Goal: Task Accomplishment & Management: Manage account settings

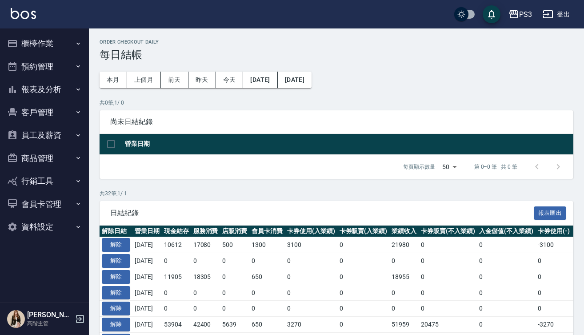
scroll to position [22, 0]
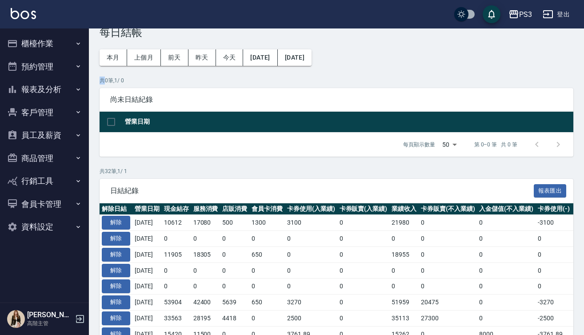
click at [69, 45] on button "櫃檯作業" at bounding box center [45, 43] width 82 height 23
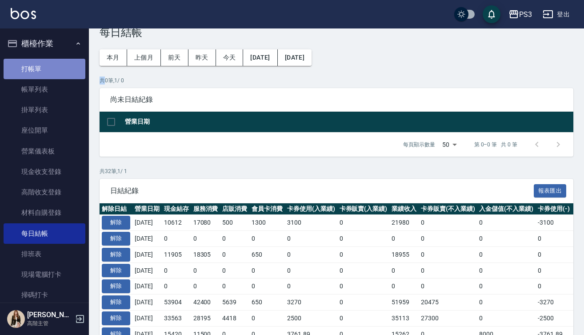
click at [65, 62] on link "打帳單" at bounding box center [45, 69] width 82 height 20
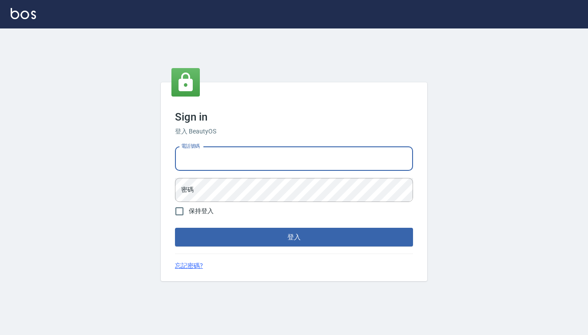
type input "0909291021"
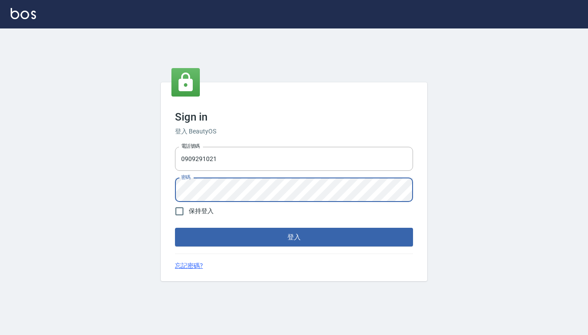
click at [294, 237] on button "登入" at bounding box center [294, 237] width 238 height 19
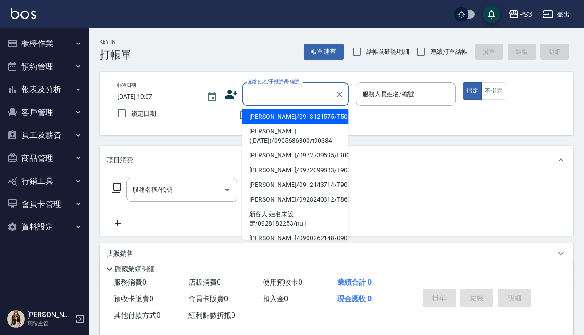
click at [271, 98] on input "顧客姓名/手機號碼/編號" at bounding box center [288, 94] width 85 height 16
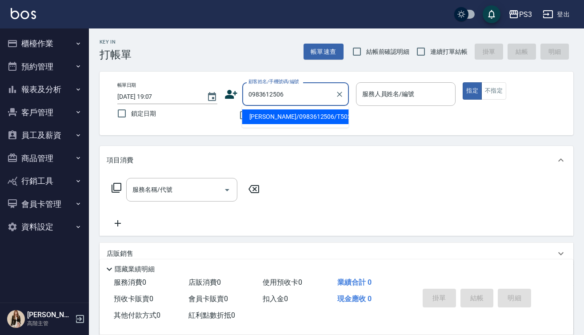
type input "[PERSON_NAME]/0983612506/T50260"
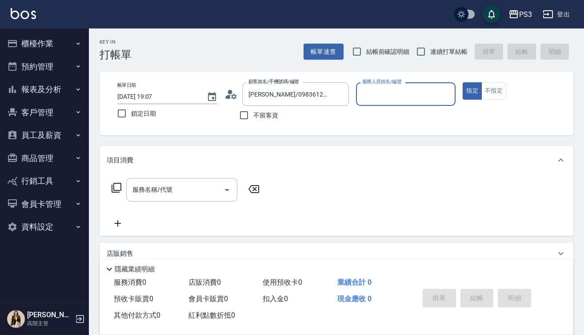
type input "Eva-1"
click at [472, 91] on button "指定" at bounding box center [472, 90] width 19 height 17
type button "true"
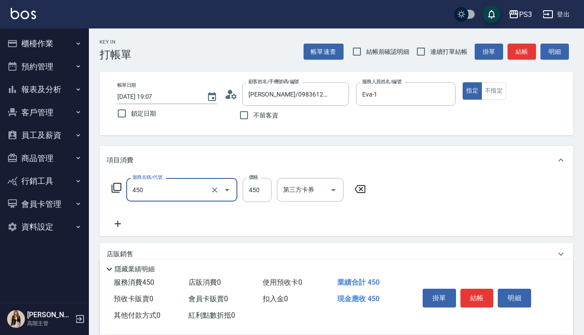
type input "有機洗髮(450)"
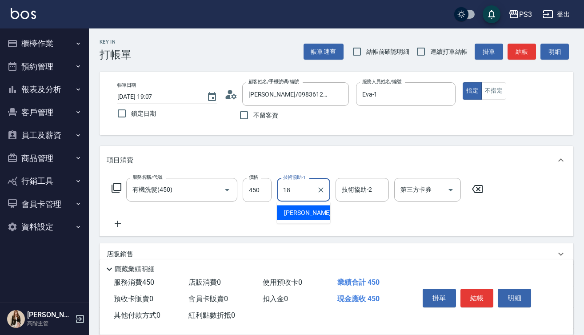
type input "恩恩-18"
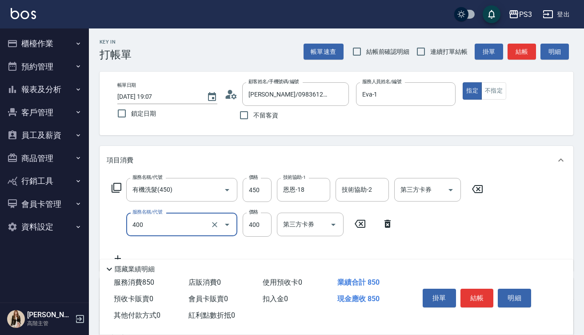
type input "剪(400)"
type input "380"
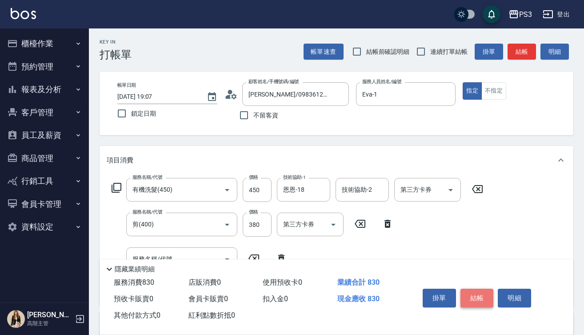
click at [473, 299] on button "結帳" at bounding box center [476, 297] width 33 height 19
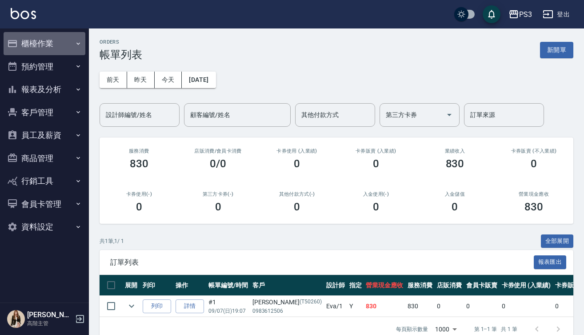
click at [78, 46] on icon "button" at bounding box center [78, 43] width 7 height 7
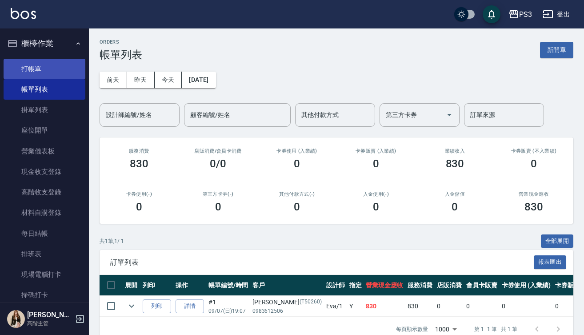
click at [69, 68] on link "打帳單" at bounding box center [45, 69] width 82 height 20
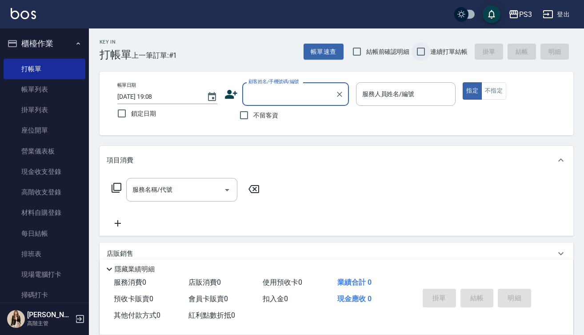
click at [421, 52] on input "連續打單結帳" at bounding box center [421, 51] width 19 height 19
checkbox input "true"
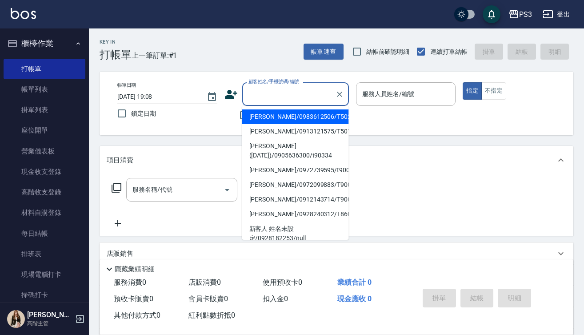
click at [285, 91] on input "顧客姓名/手機號碼/編號" at bounding box center [288, 94] width 85 height 16
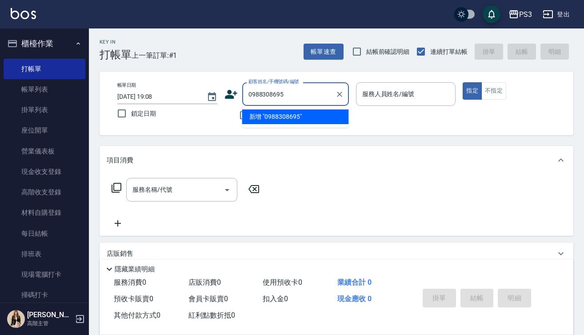
type input "0988308695"
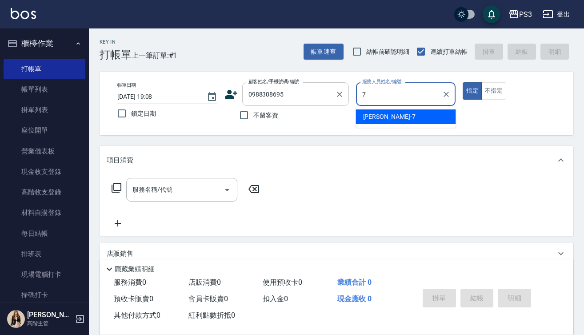
type input "[PERSON_NAME]-7"
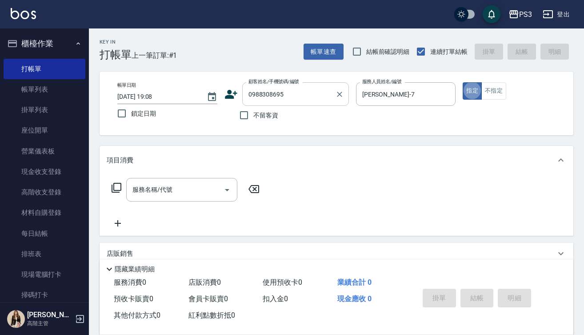
type button "true"
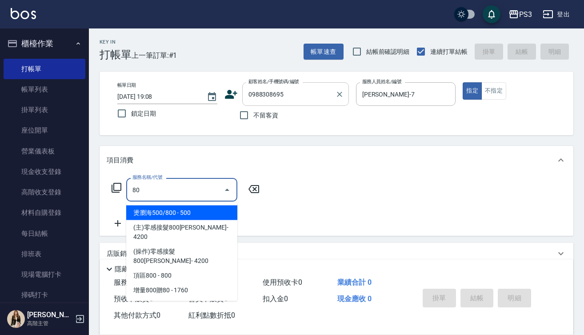
type input "8"
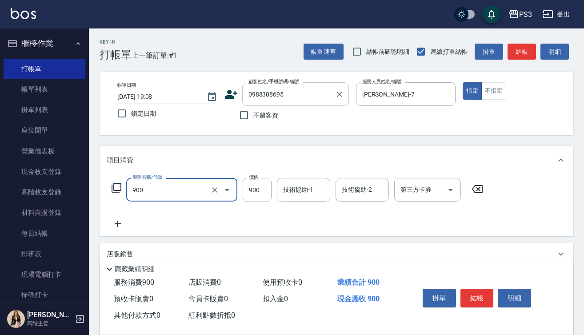
type input "頭皮保養洗(900)"
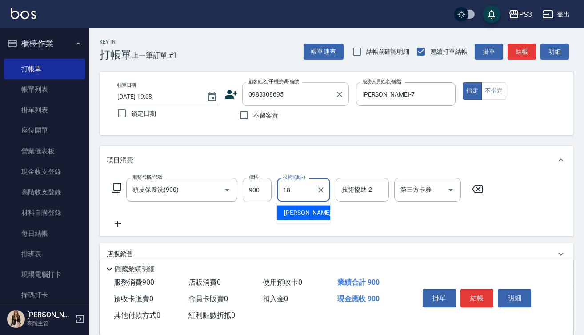
type input "恩恩-18"
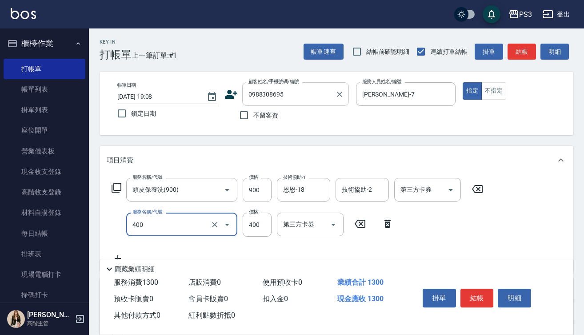
type input "剪(400)"
type input "380"
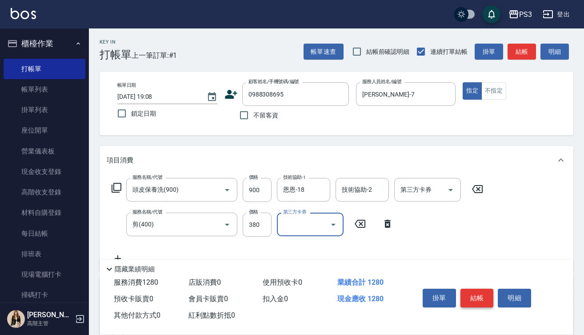
click at [477, 290] on button "結帳" at bounding box center [476, 297] width 33 height 19
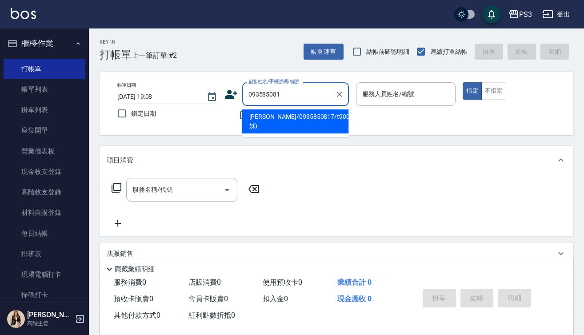
type input "0935850817"
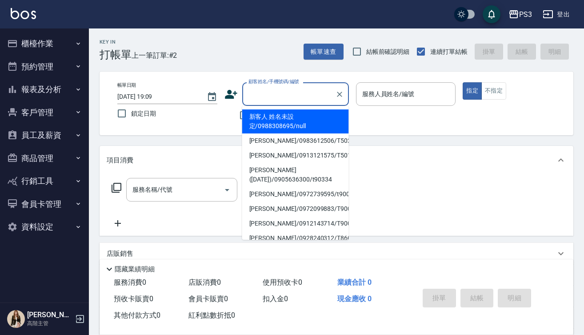
click at [260, 96] on input "顧客姓名/手機號碼/編號" at bounding box center [288, 94] width 85 height 16
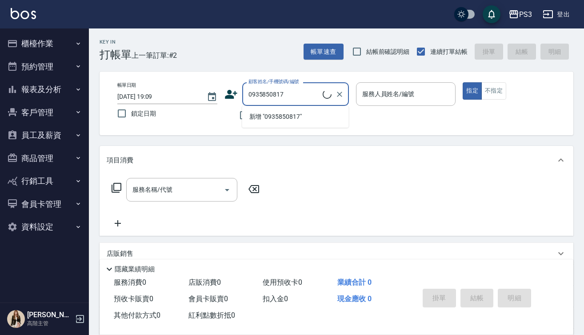
type input "[PERSON_NAME]/0935850817/t90018(妹妹)"
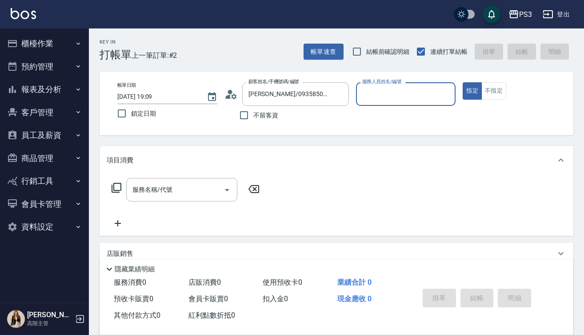
type input "Eva-1"
click at [472, 91] on button "指定" at bounding box center [472, 90] width 19 height 17
type button "true"
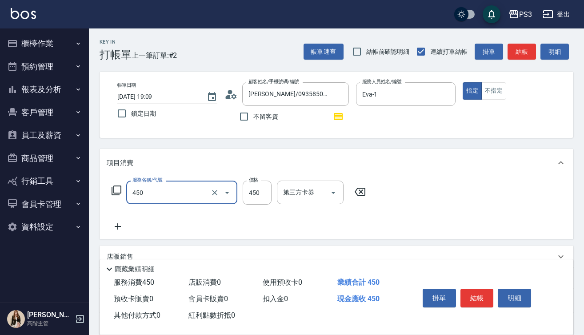
type input "有機洗髮(450)"
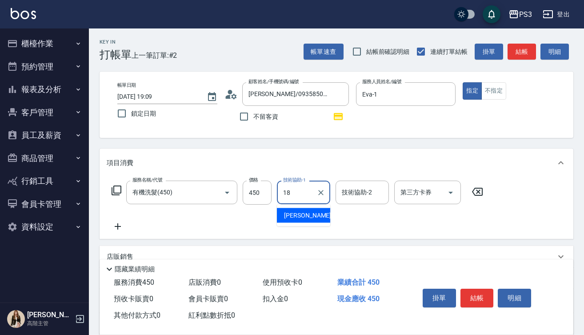
type input "恩恩-18"
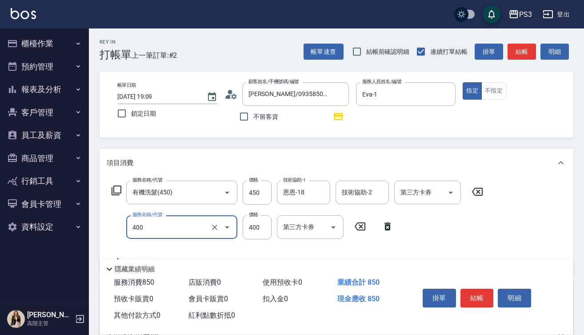
type input "剪(400)"
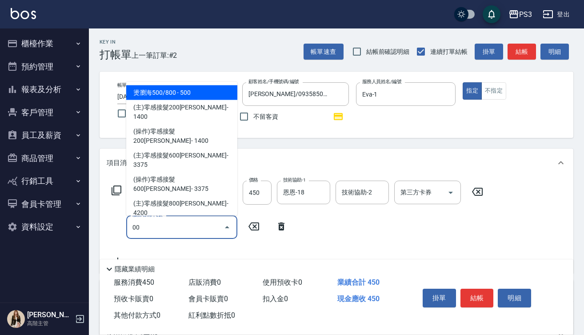
type input "0"
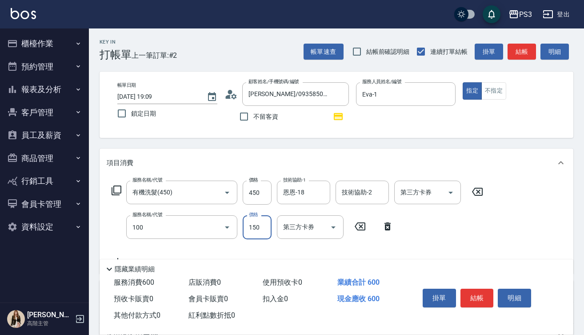
type input "修瀏海(100)"
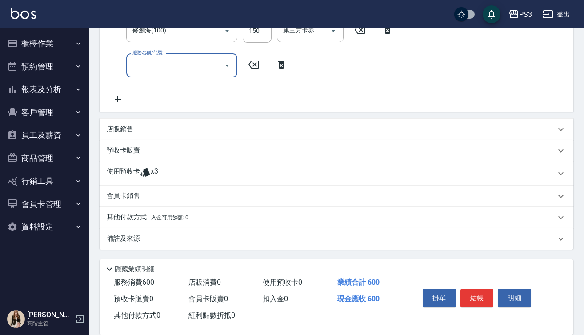
scroll to position [196, 0]
click at [148, 167] on icon at bounding box center [145, 172] width 11 height 11
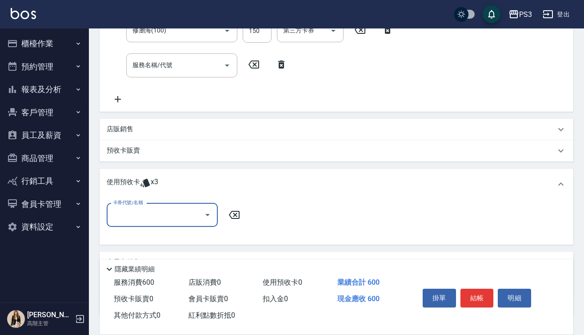
click at [156, 209] on input "卡券代號/名稱" at bounding box center [156, 215] width 90 height 16
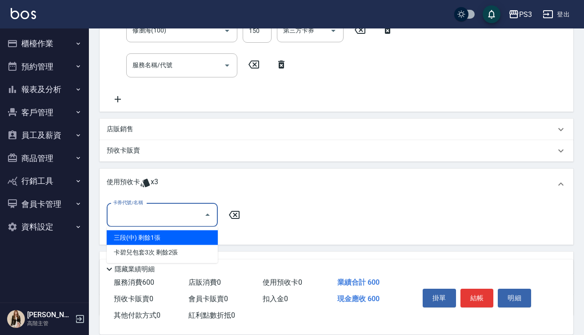
click at [163, 242] on div "三段(中) 剩餘1張" at bounding box center [162, 237] width 111 height 15
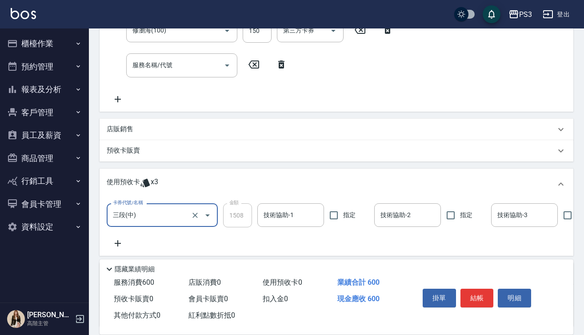
type input "三段(中)"
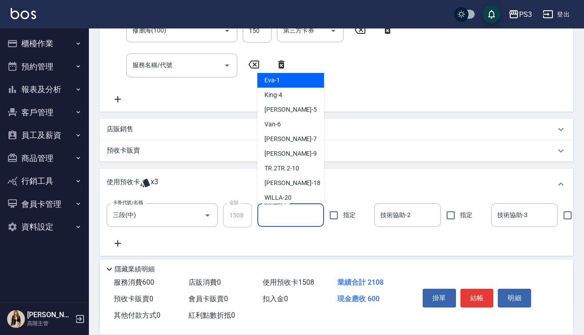
click at [269, 215] on input "技術協助-1" at bounding box center [290, 215] width 59 height 16
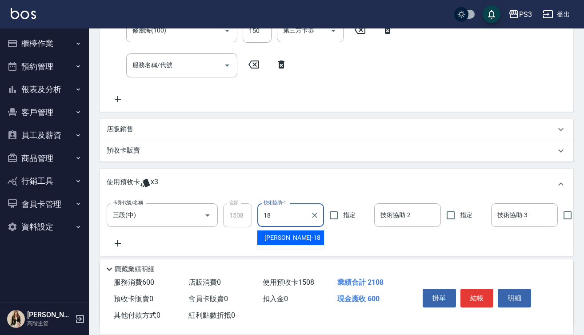
type input "恩恩-18"
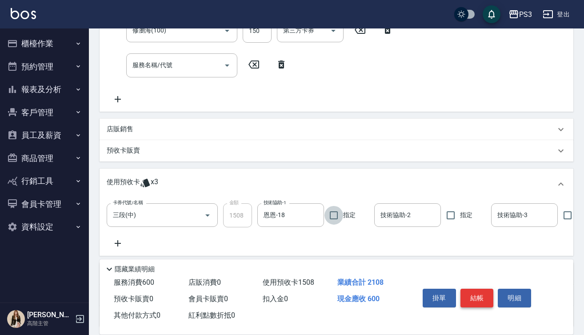
click at [473, 288] on button "結帳" at bounding box center [476, 297] width 33 height 19
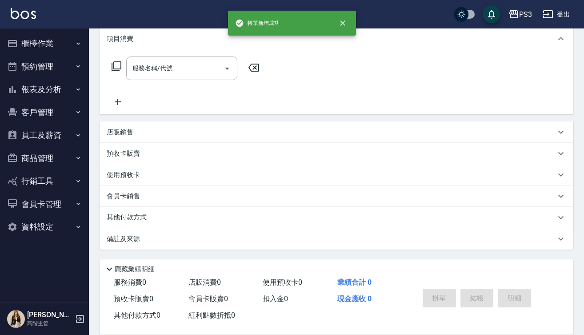
scroll to position [0, 0]
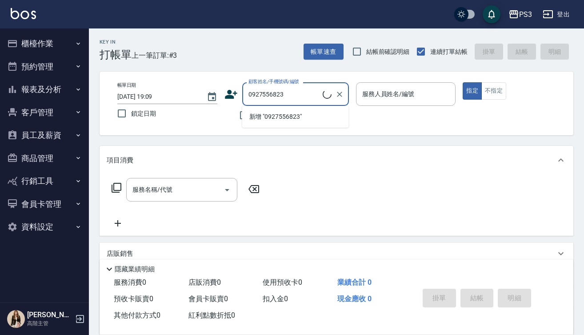
type input "[PERSON_NAME]/0927556823/0927556823"
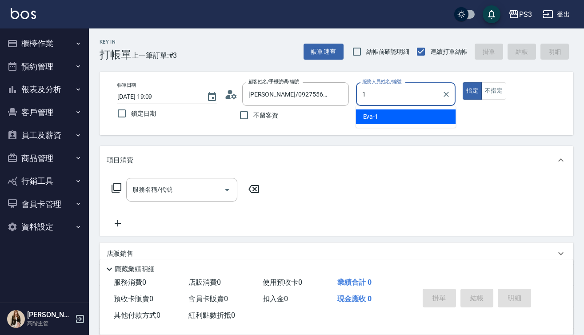
type input "Eva-1"
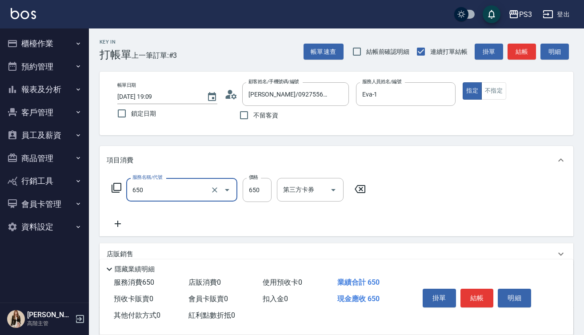
type input "髮質修復洗(650)"
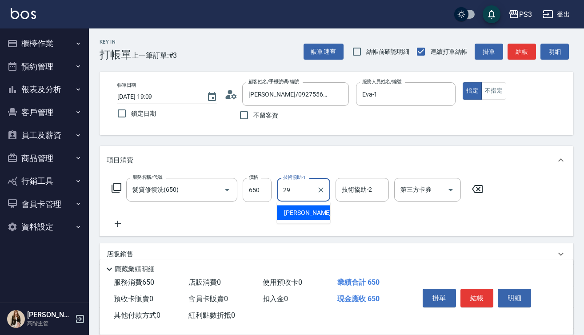
type input "[PERSON_NAME]-29"
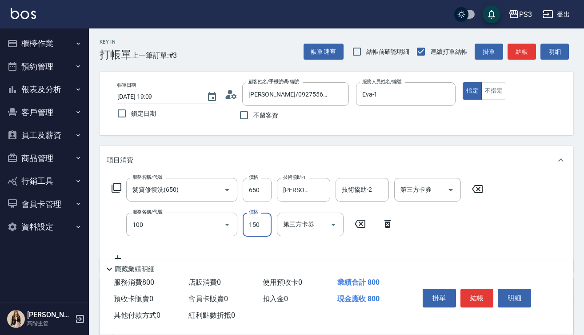
type input "修瀏海(100)"
click at [486, 289] on button "結帳" at bounding box center [476, 297] width 33 height 19
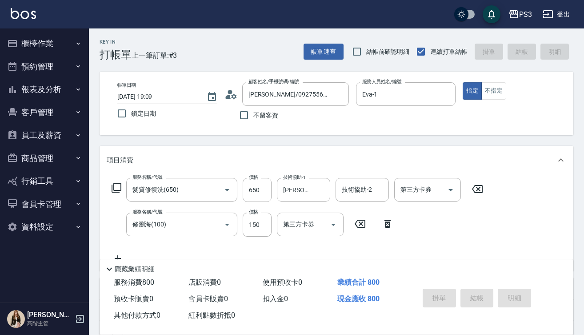
type input "[DATE] 19:10"
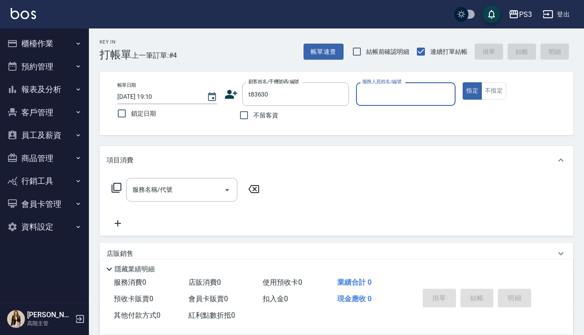
type input "新客人 姓名未設定/t83630/null"
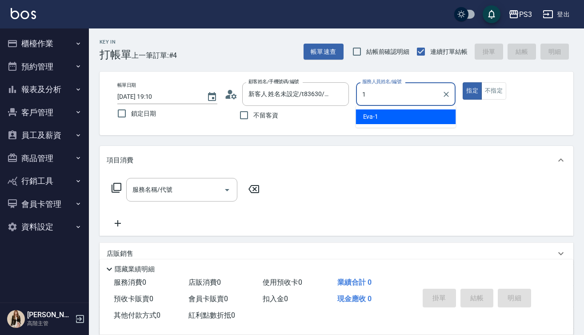
type input "Eva-1"
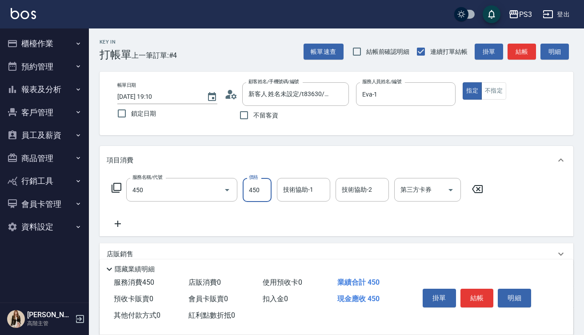
type input "有機洗髮(450)"
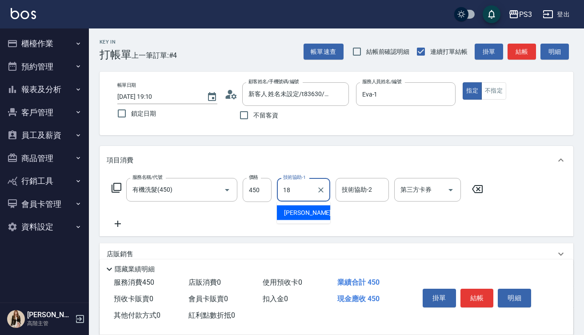
type input "恩恩-18"
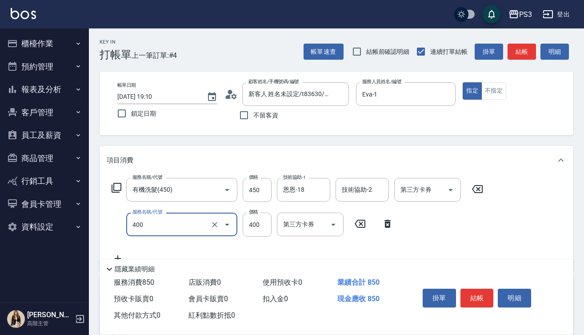
type input "剪(400)"
type input "380"
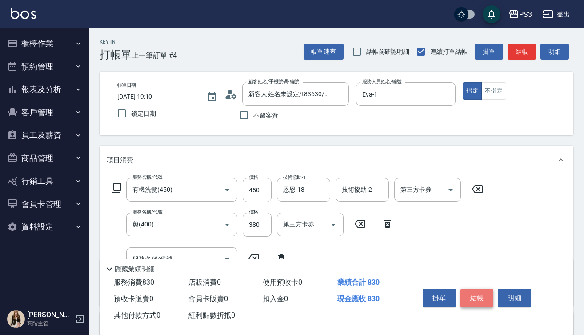
click at [484, 293] on button "結帳" at bounding box center [476, 297] width 33 height 19
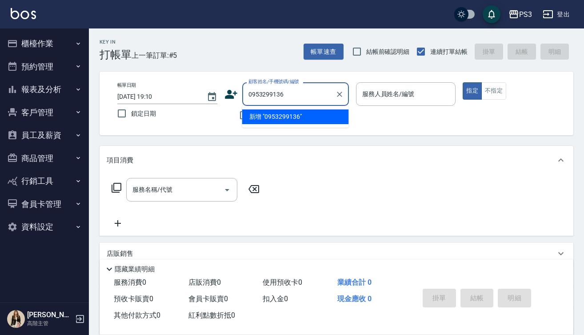
type input "0953299136"
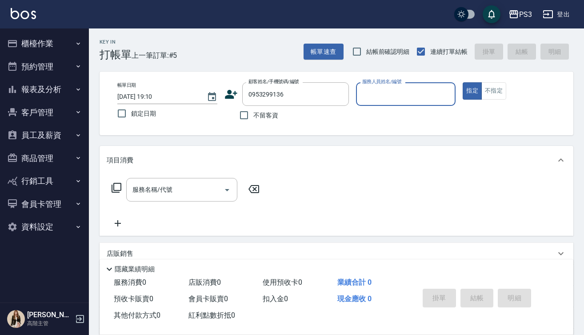
click at [229, 92] on icon at bounding box center [231, 94] width 12 height 9
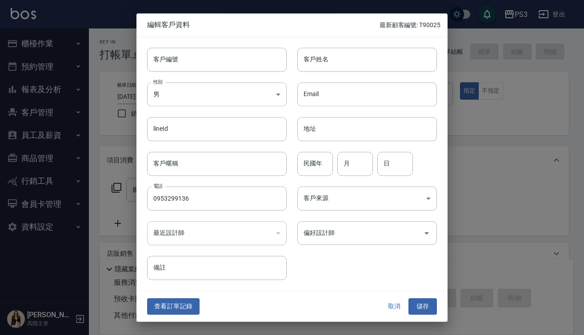
type input "0953299136"
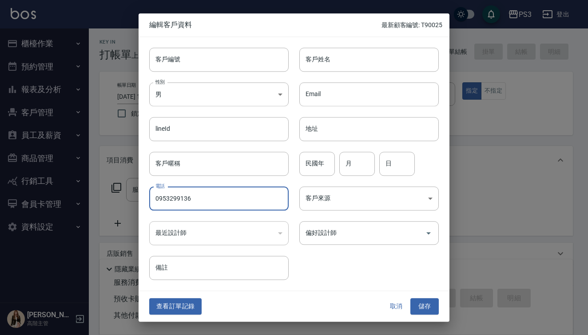
click at [240, 200] on input "0953299136" at bounding box center [219, 198] width 140 height 24
click at [204, 60] on input "客戶編號" at bounding box center [219, 60] width 140 height 24
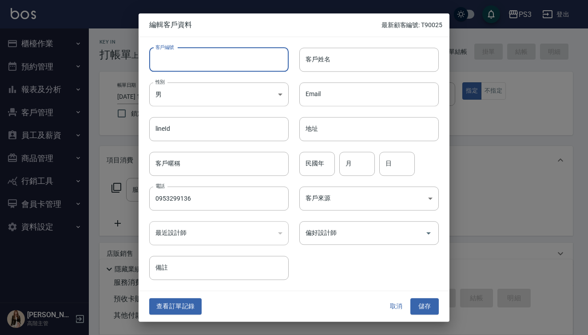
paste input "0953299136"
type input "0953299136"
click at [368, 57] on input "客戶姓名" at bounding box center [370, 60] width 140 height 24
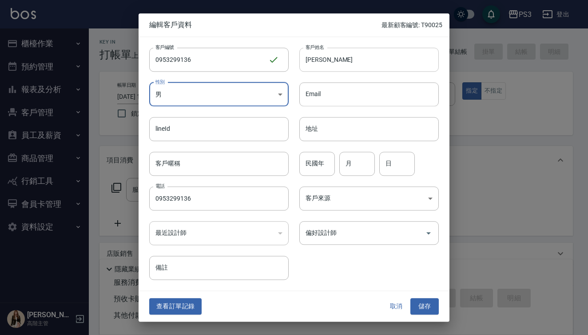
click at [319, 61] on input "[PERSON_NAME]" at bounding box center [370, 60] width 140 height 24
type input "[PERSON_NAME]"
click at [316, 172] on input "民國年" at bounding box center [318, 164] width 36 height 24
type input "86"
type input "5"
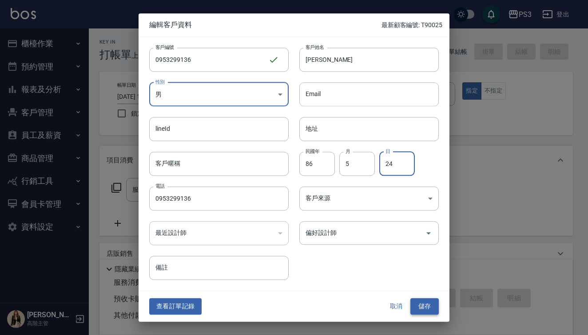
type input "24"
click at [425, 304] on button "儲存" at bounding box center [425, 306] width 28 height 16
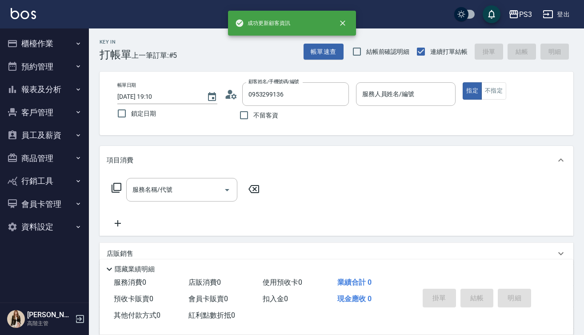
click at [378, 93] on input "服務人員姓名/編號" at bounding box center [406, 94] width 92 height 16
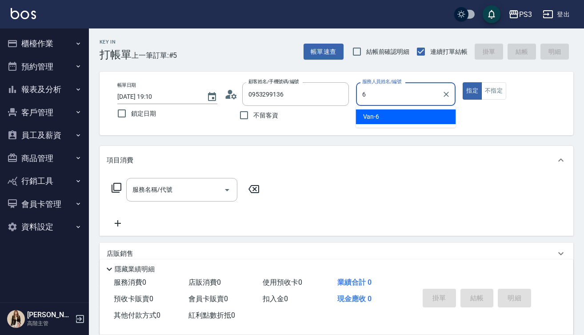
type input "Van-6"
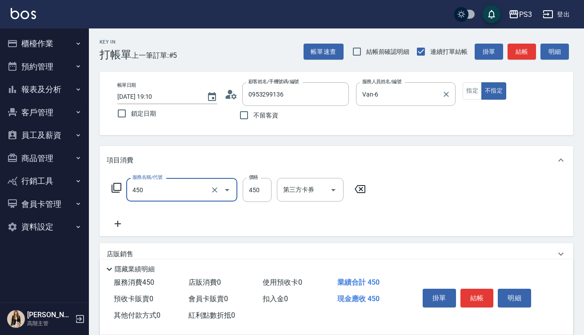
type input "有機洗髮(450)"
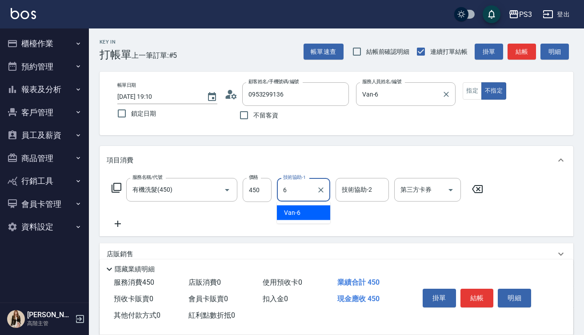
type input "Van-6"
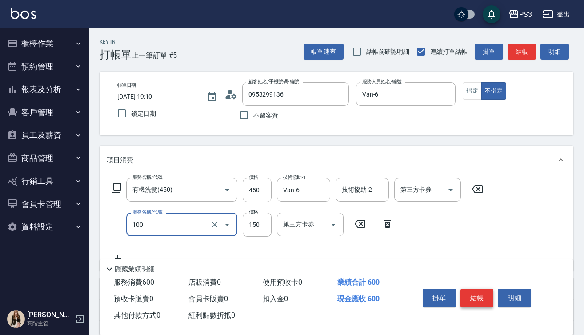
type input "修瀏海(100)"
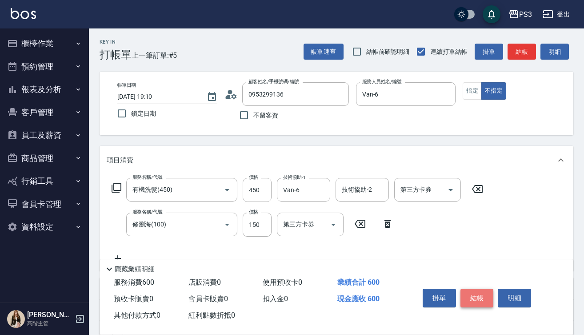
click at [468, 290] on button "結帳" at bounding box center [476, 297] width 33 height 19
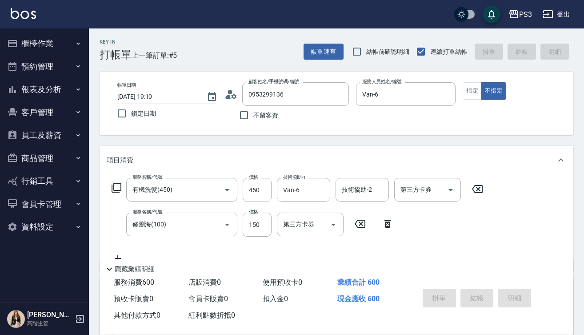
type input "[DATE] 19:11"
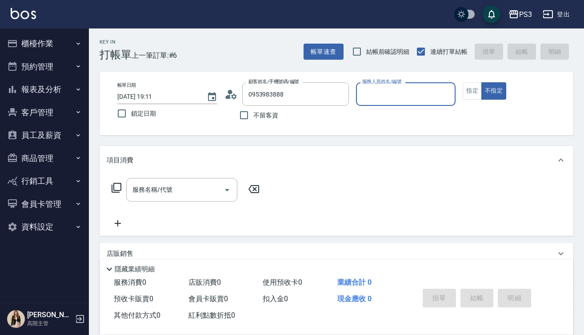
type input "[PERSON_NAME]/0953983888/null"
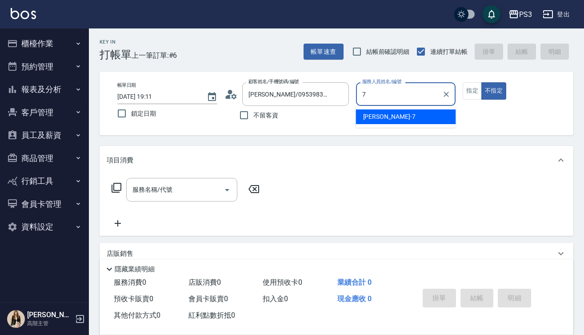
type input "[PERSON_NAME]-7"
type button "false"
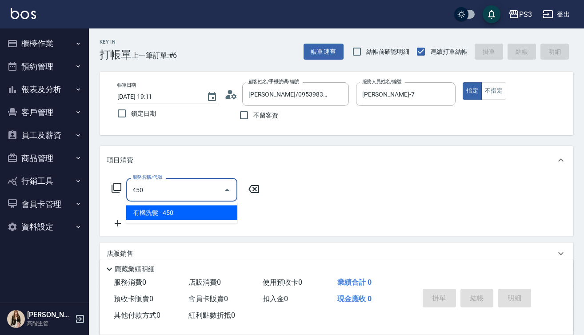
type input "有機洗髮(450)"
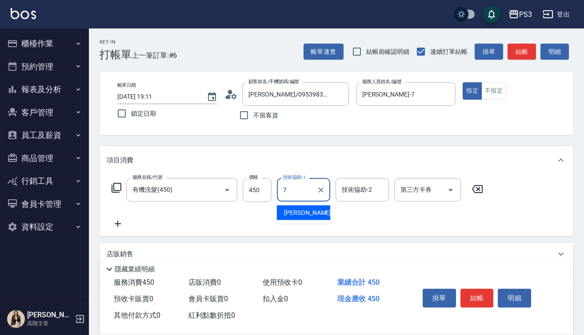
type input "[PERSON_NAME]-7"
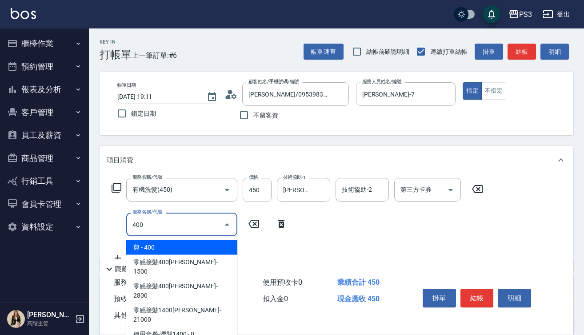
type input "剪(400)"
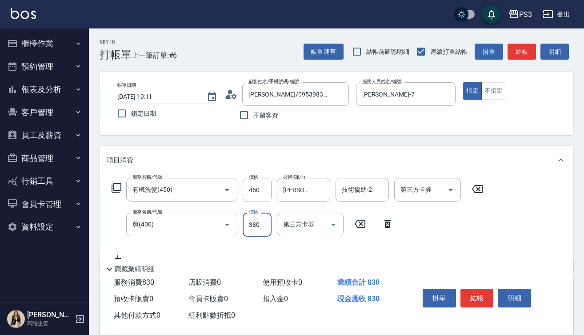
type input "380"
click at [482, 292] on button "結帳" at bounding box center [476, 297] width 33 height 19
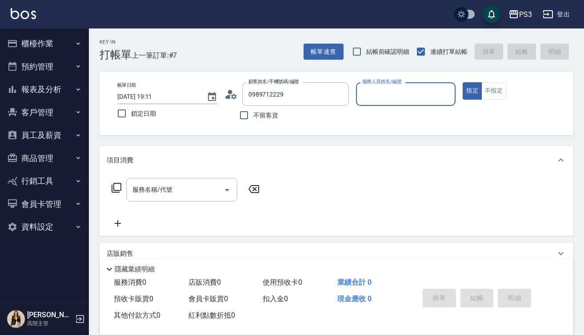
type input "[PERSON_NAME]([DATE])/0989712229/t83917"
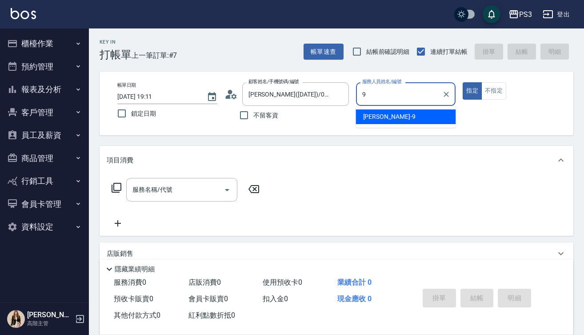
type input "[PERSON_NAME]-9"
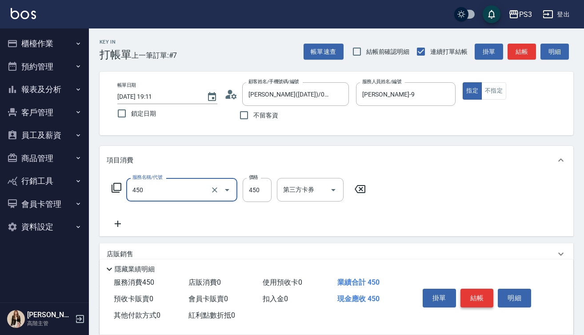
type input "有機洗髮(450)"
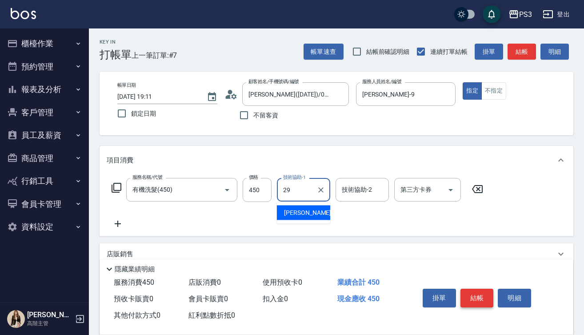
type input "[PERSON_NAME]-29"
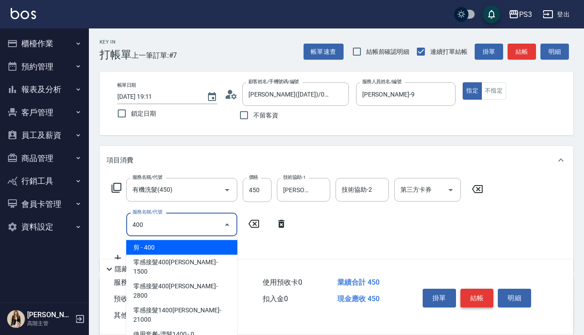
type input "剪(400)"
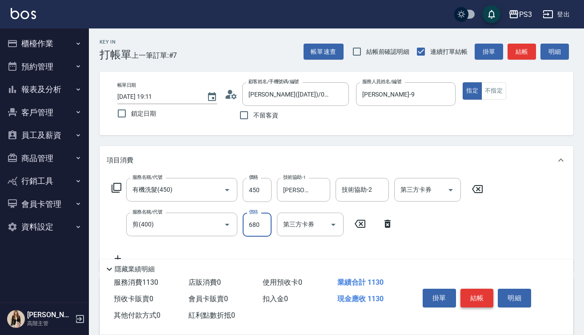
type input "680"
type input "燙貼(3001)"
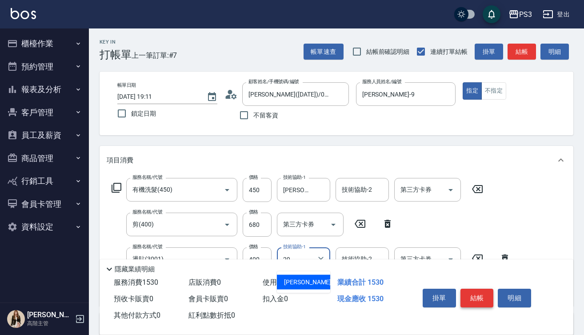
type input "[PERSON_NAME]-29"
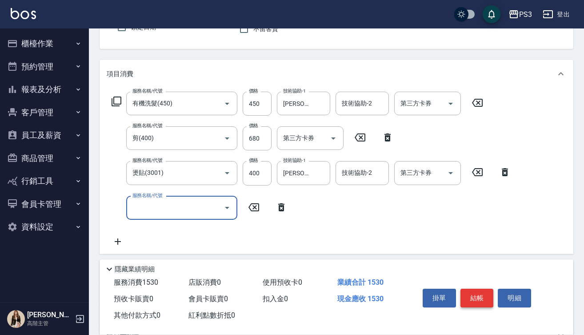
scroll to position [102, 0]
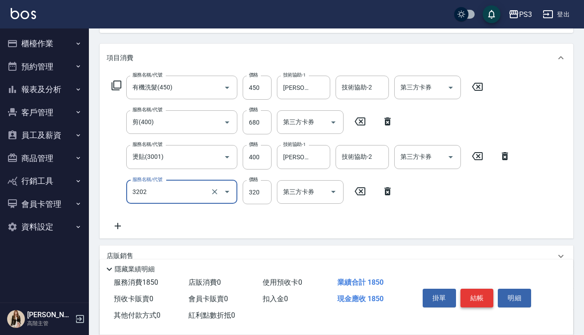
type input "頭皮隔離(3202)"
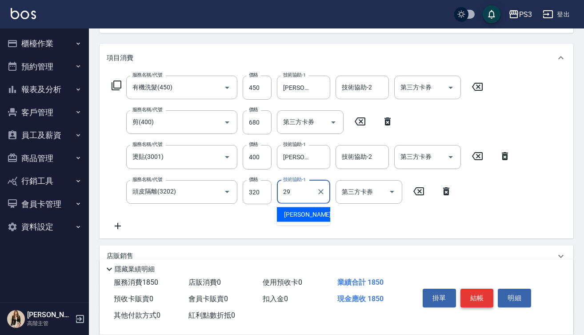
type input "[PERSON_NAME]-29"
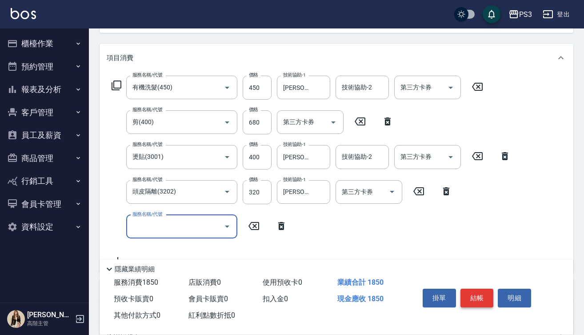
click at [469, 296] on button "結帳" at bounding box center [476, 297] width 33 height 19
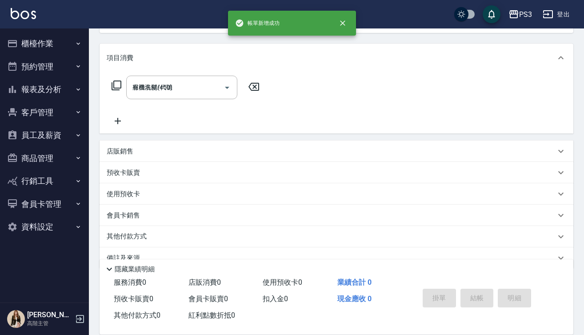
type input "[DATE] 19:12"
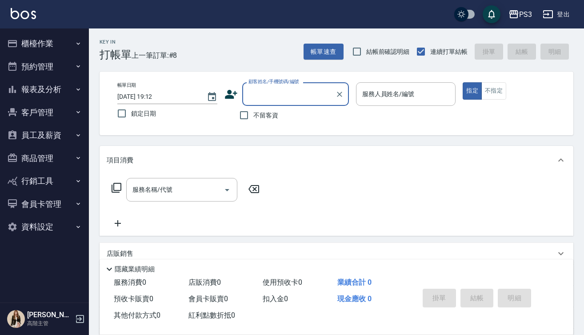
click at [47, 47] on button "櫃檯作業" at bounding box center [45, 43] width 82 height 23
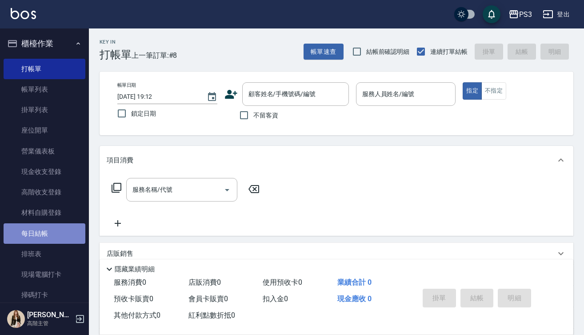
click at [44, 235] on link "每日結帳" at bounding box center [45, 233] width 82 height 20
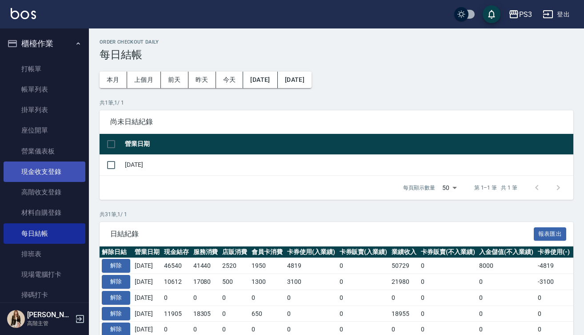
click at [55, 164] on link "現金收支登錄" at bounding box center [45, 171] width 82 height 20
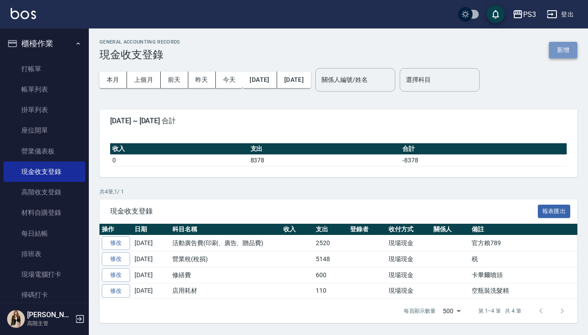
click at [561, 50] on button "新增" at bounding box center [563, 50] width 28 height 16
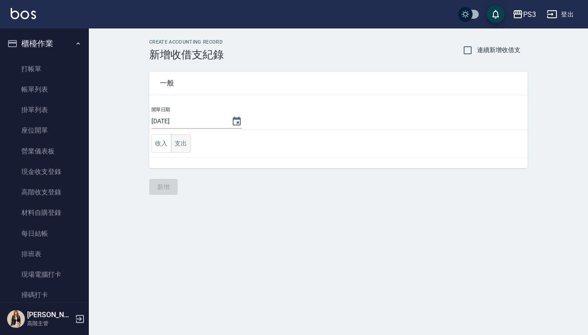
click at [177, 144] on button "支出" at bounding box center [181, 143] width 20 height 18
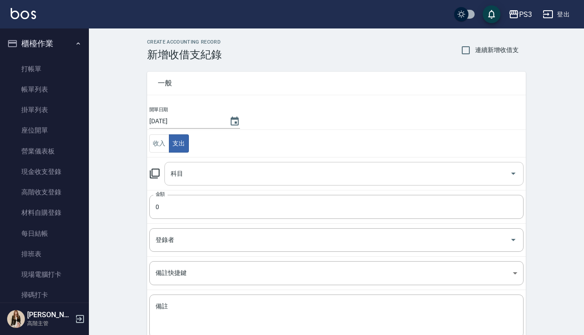
click at [240, 180] on input "科目" at bounding box center [337, 174] width 338 height 16
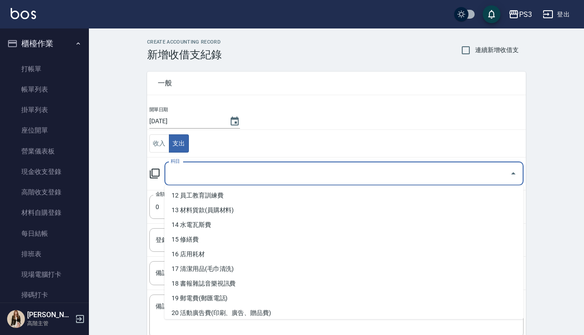
scroll to position [177, 0]
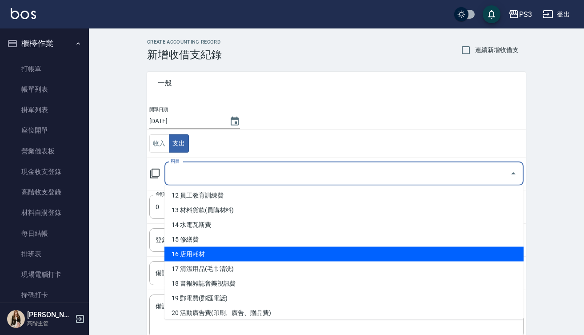
click at [215, 252] on li "16 店用耗材" at bounding box center [343, 254] width 359 height 15
type input "16 店用耗材"
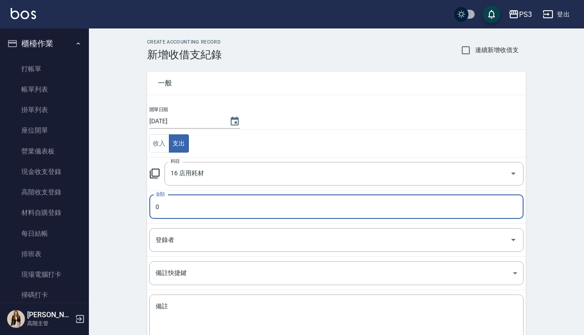
click at [152, 207] on input "0" at bounding box center [336, 207] width 374 height 24
type input "1350"
click at [177, 308] on textarea "備註" at bounding box center [337, 316] width 362 height 28
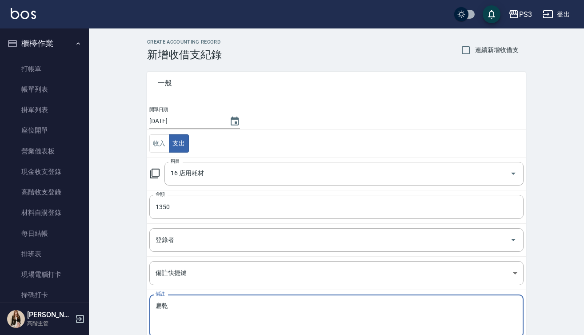
type textarea "扁"
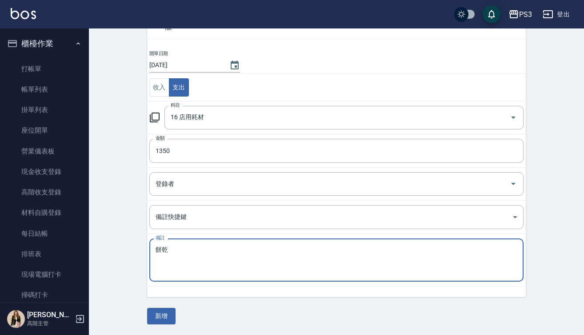
scroll to position [56, 0]
type textarea "餅乾"
click at [161, 324] on div "CREATE ACCOUNTING RECORD 新增收借支紀錄 連續新增收借支 一般 開單日期 [DATE] 收入 支出 科目 16 店用耗材 科目 金額 …" at bounding box center [336, 154] width 495 height 362
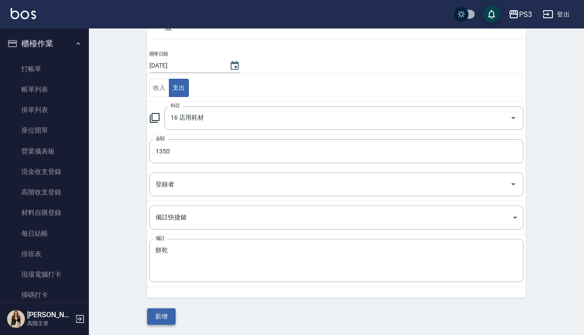
click at [161, 314] on button "新增" at bounding box center [161, 316] width 28 height 16
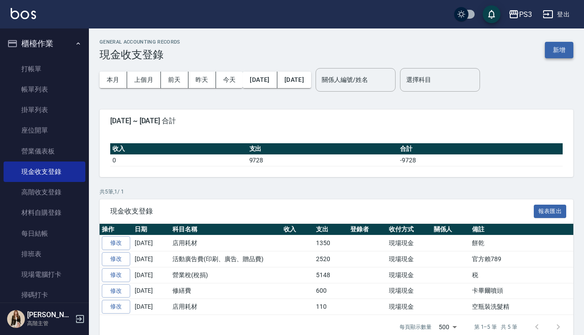
click at [561, 51] on button "新增" at bounding box center [559, 50] width 28 height 16
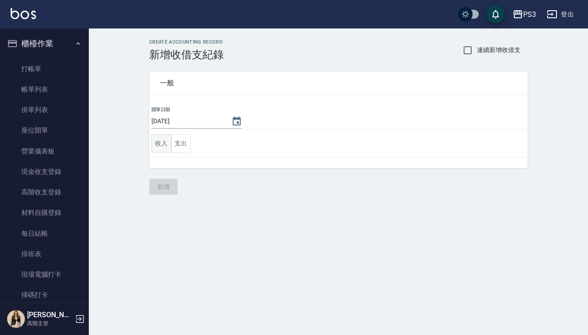
click at [161, 146] on button "收入" at bounding box center [162, 143] width 20 height 18
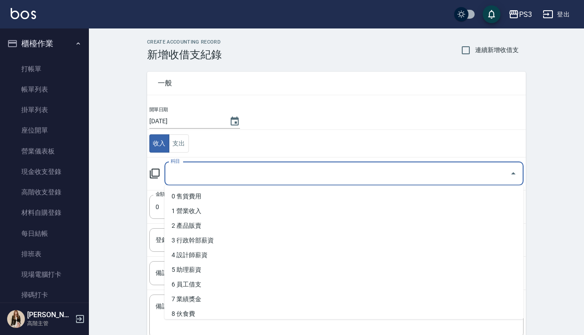
click at [241, 176] on input "科目" at bounding box center [337, 174] width 338 height 16
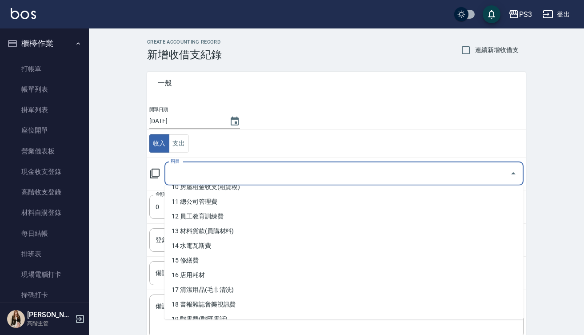
scroll to position [160, 0]
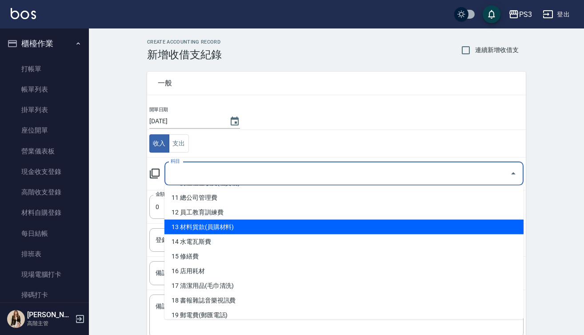
click at [227, 227] on li "13 材料貨款(員購材料)" at bounding box center [343, 227] width 359 height 15
type input "13 材料貨款(員購材料)"
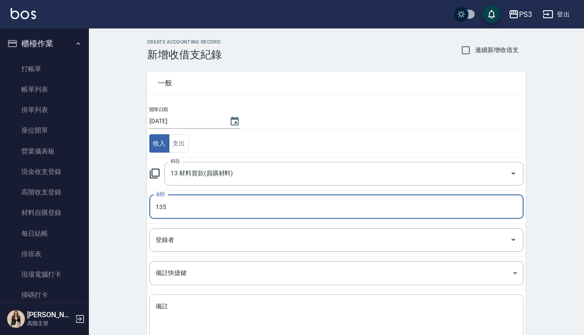
type input "135"
drag, startPoint x: 173, startPoint y: 304, endPoint x: 173, endPoint y: 298, distance: 5.8
click at [173, 304] on textarea "備註" at bounding box center [337, 316] width 362 height 28
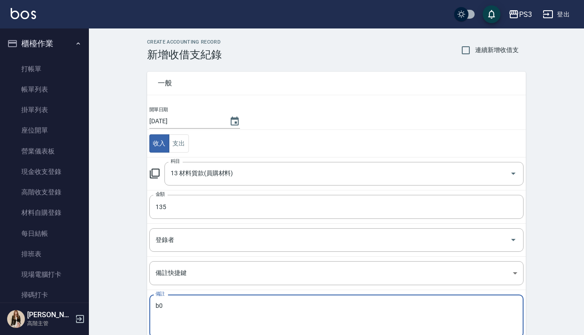
type textarea "b"
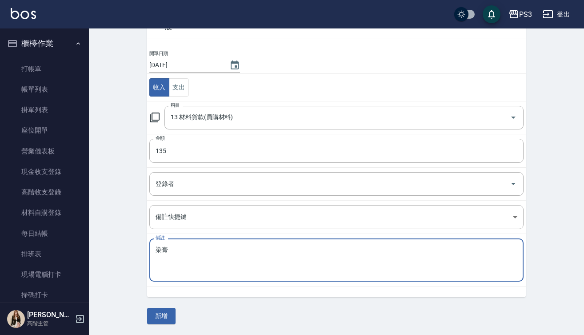
scroll to position [56, 0]
type textarea "染膏"
click at [160, 319] on button "新增" at bounding box center [161, 316] width 28 height 16
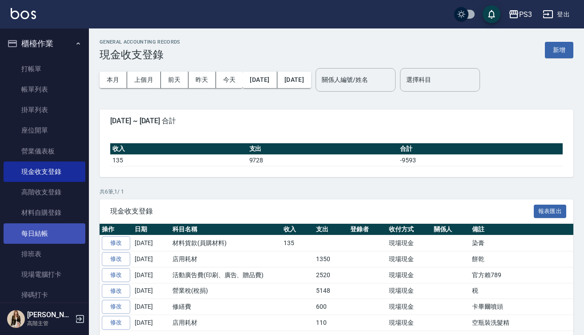
click at [44, 228] on link "每日結帳" at bounding box center [45, 233] width 82 height 20
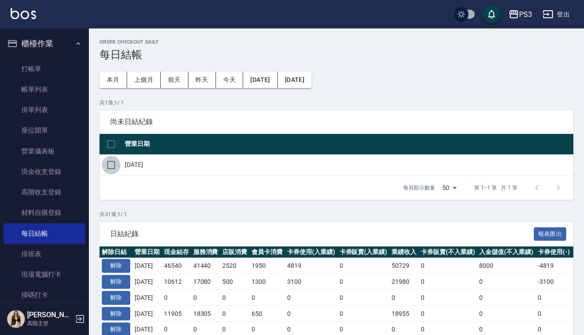
click at [108, 160] on input "checkbox" at bounding box center [111, 165] width 19 height 19
checkbox input "true"
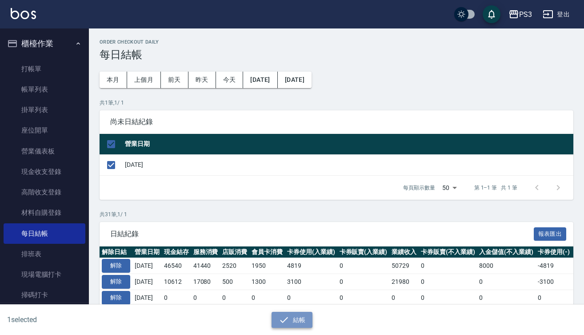
click at [288, 319] on icon "button" at bounding box center [284, 319] width 11 height 11
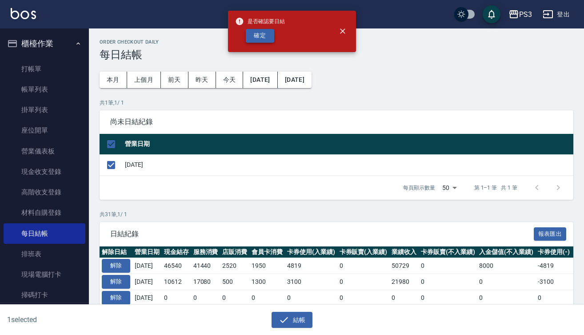
click at [259, 35] on button "確定" at bounding box center [260, 36] width 28 height 14
checkbox input "false"
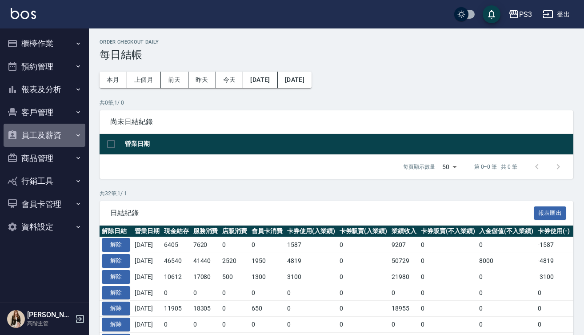
click at [39, 128] on button "員工及薪資" at bounding box center [45, 135] width 82 height 23
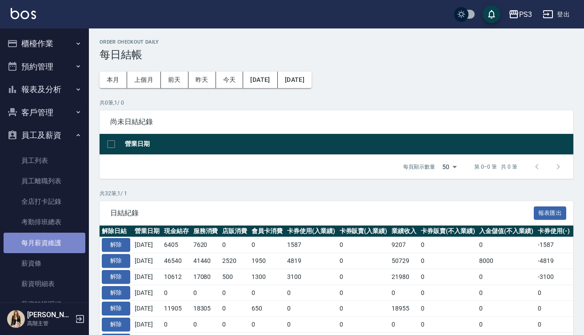
click at [53, 234] on link "每月薪資維護" at bounding box center [45, 242] width 82 height 20
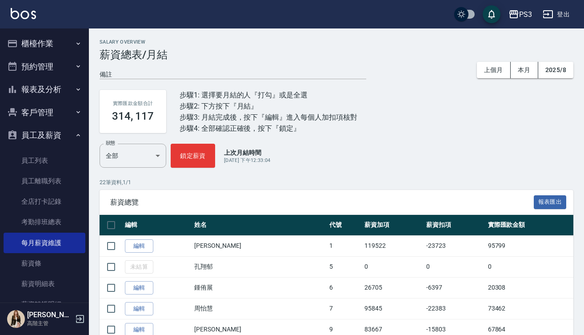
drag, startPoint x: 317, startPoint y: 213, endPoint x: 340, endPoint y: 205, distance: 24.0
click at [340, 205] on div "薪資總覽 報表匯出" at bounding box center [337, 202] width 474 height 24
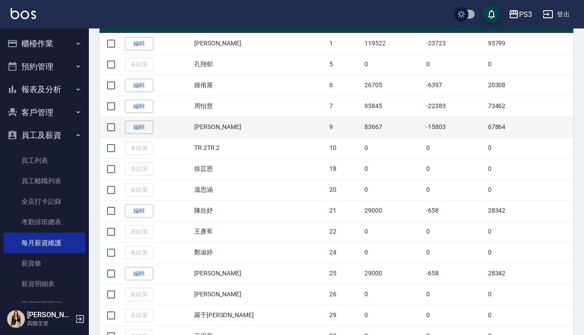
scroll to position [207, 0]
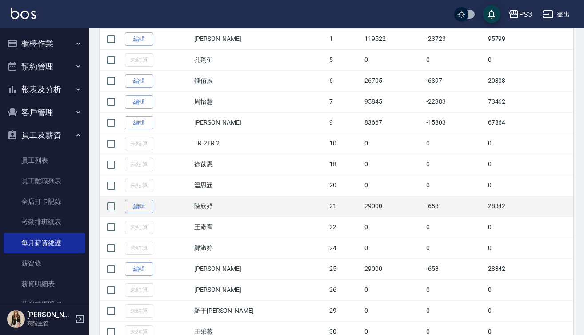
click at [362, 203] on td "29000" at bounding box center [393, 206] width 62 height 21
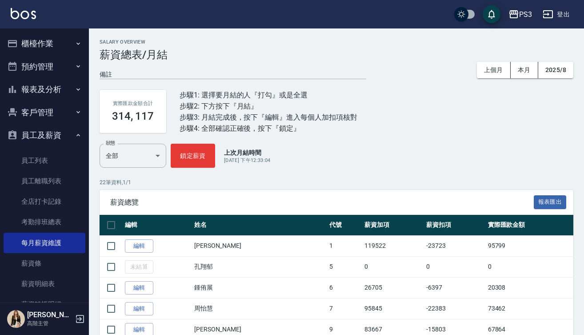
scroll to position [0, 0]
